Goal: Check status: Check status

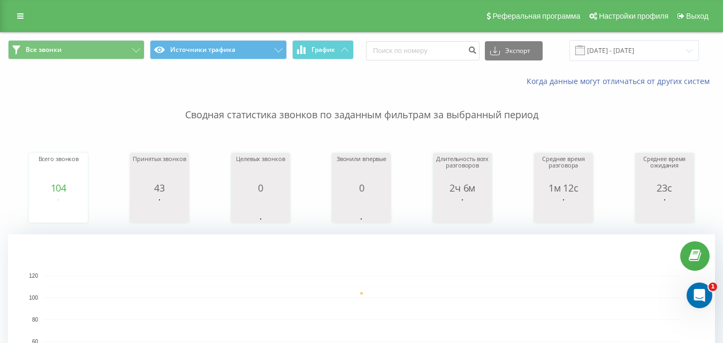
click at [125, 254] on rect "A chart." at bounding box center [361, 342] width 707 height 214
